Goal: Check status: Check status

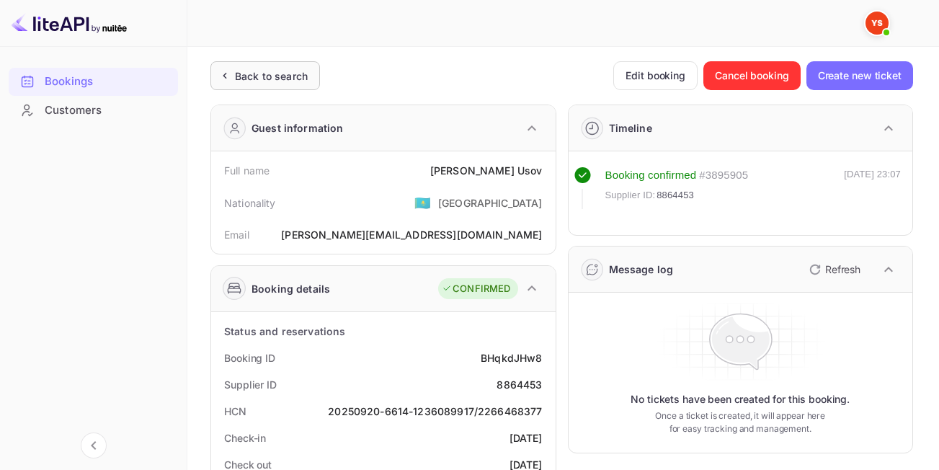
click at [279, 75] on div "Back to search" at bounding box center [271, 75] width 73 height 15
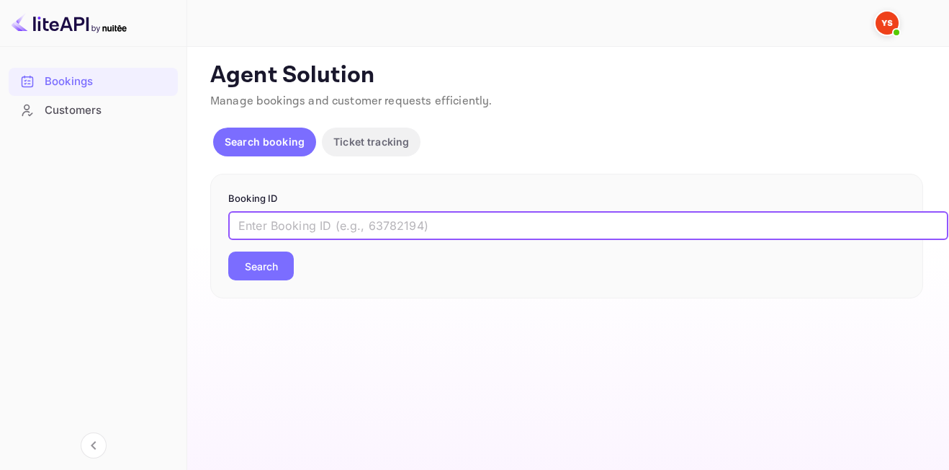
click at [312, 222] on input "text" at bounding box center [588, 225] width 720 height 29
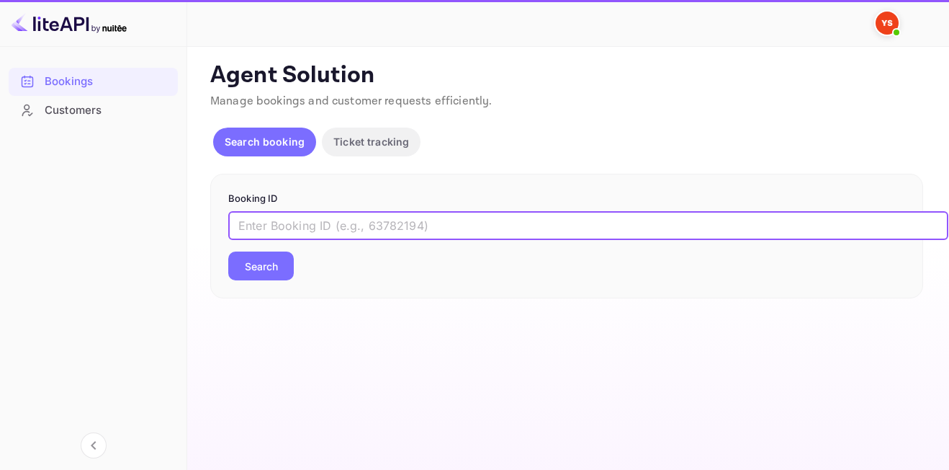
paste input "8398402"
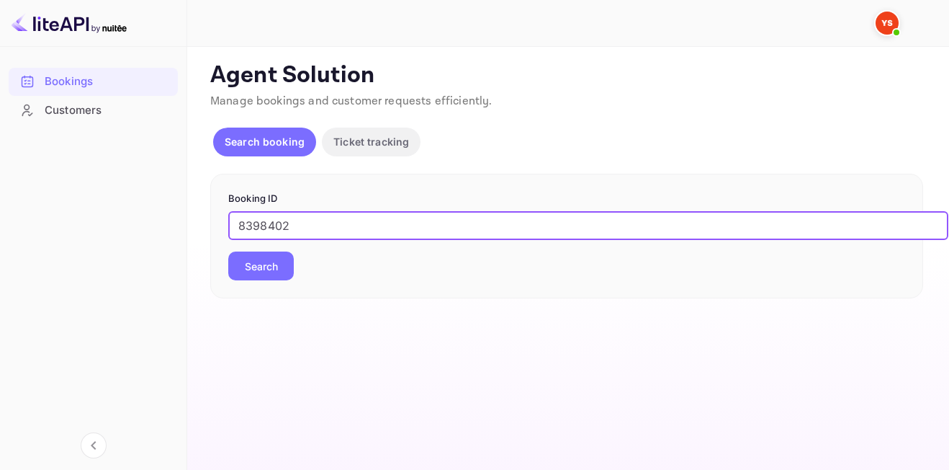
type input "8398402"
click at [228, 251] on button "Search" at bounding box center [261, 265] width 66 height 29
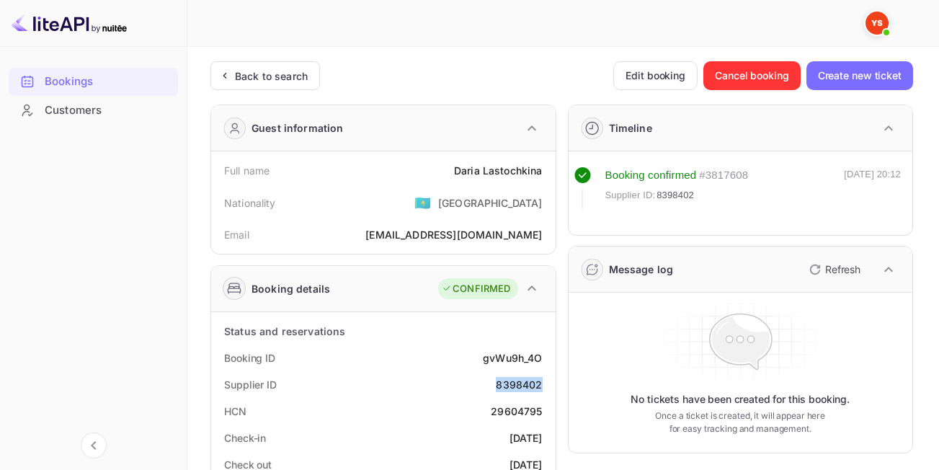
drag, startPoint x: 496, startPoint y: 385, endPoint x: 542, endPoint y: 386, distance: 46.1
click at [542, 386] on div "Supplier ID 8398402" at bounding box center [383, 384] width 333 height 27
copy div "8398402"
drag, startPoint x: 455, startPoint y: 168, endPoint x: 549, endPoint y: 173, distance: 94.5
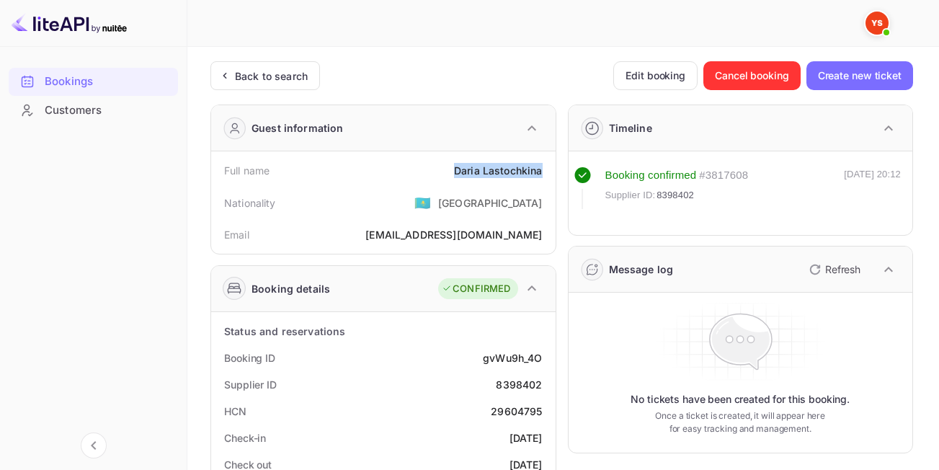
click at [549, 173] on div "Full name [PERSON_NAME]" at bounding box center [383, 170] width 333 height 27
copy div "[PERSON_NAME]"
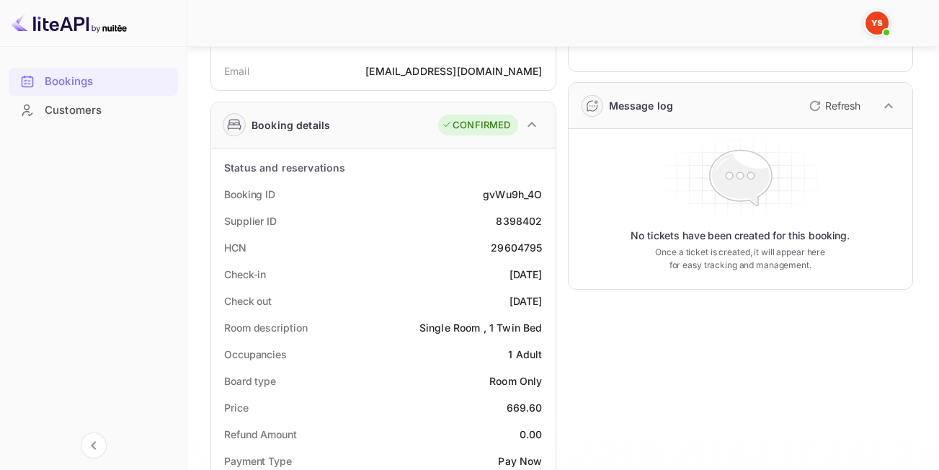
scroll to position [175, 0]
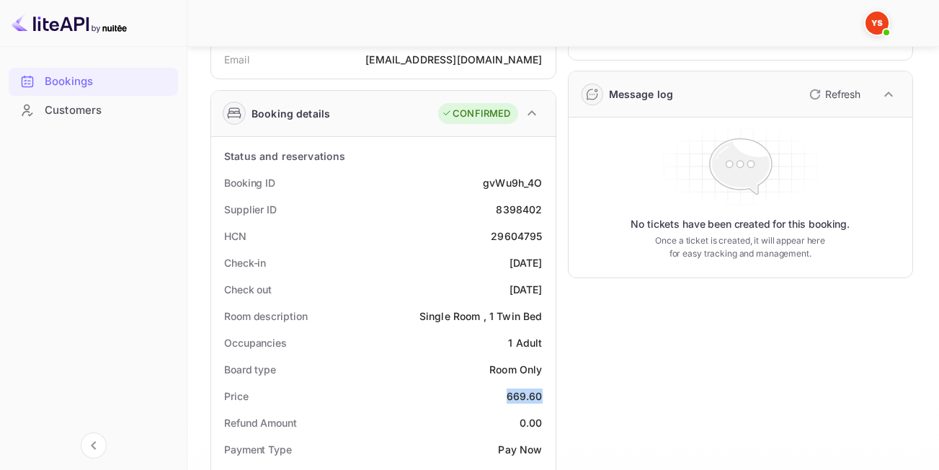
drag, startPoint x: 506, startPoint y: 392, endPoint x: 543, endPoint y: 395, distance: 37.6
click at [543, 395] on div "Price 669.60" at bounding box center [383, 396] width 333 height 27
copy div "669.60"
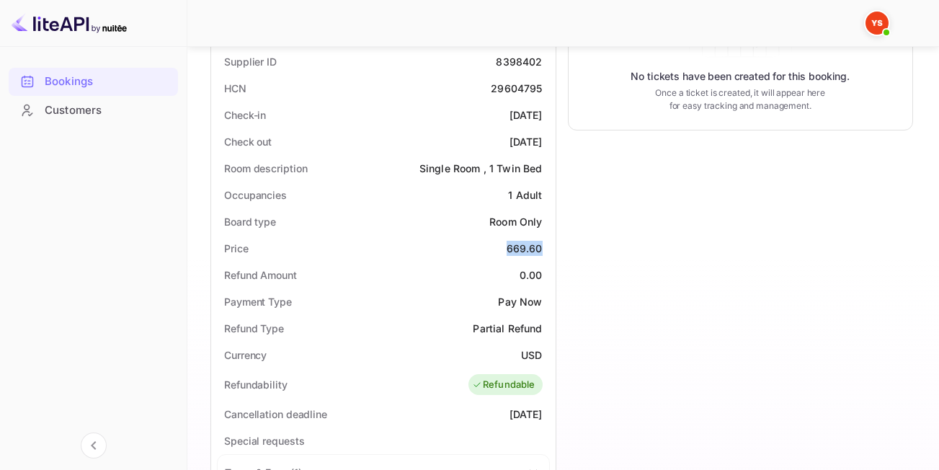
scroll to position [336, 0]
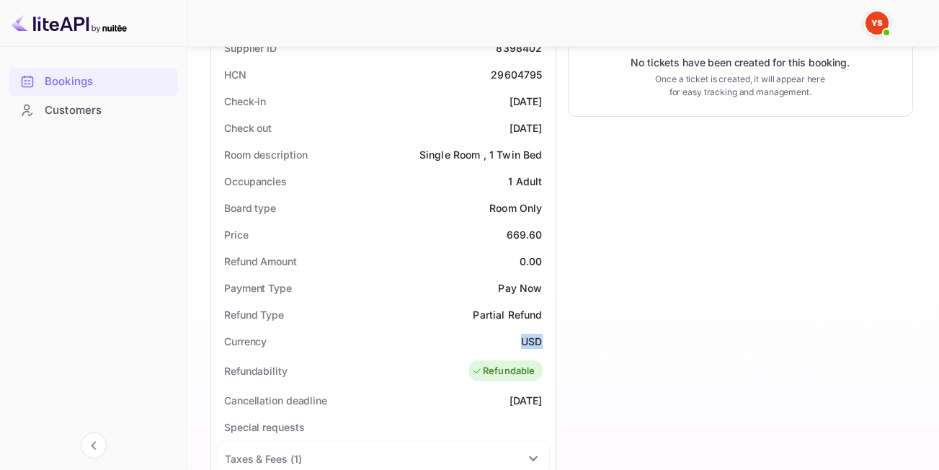
drag, startPoint x: 521, startPoint y: 343, endPoint x: 541, endPoint y: 341, distance: 20.2
click at [541, 341] on div "USD" at bounding box center [531, 341] width 21 height 15
copy div "USD"
